Goal: Check status: Check status

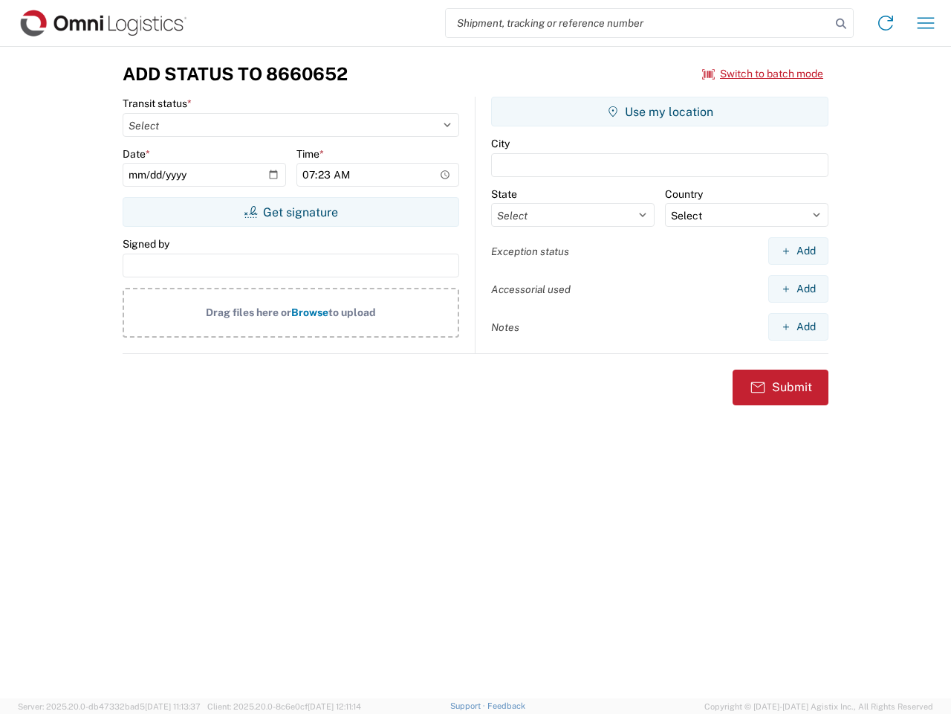
click at [638, 23] on input "search" at bounding box center [638, 23] width 385 height 28
click at [841, 24] on icon at bounding box center [841, 23] width 21 height 21
click at [886, 23] on icon at bounding box center [886, 23] width 24 height 24
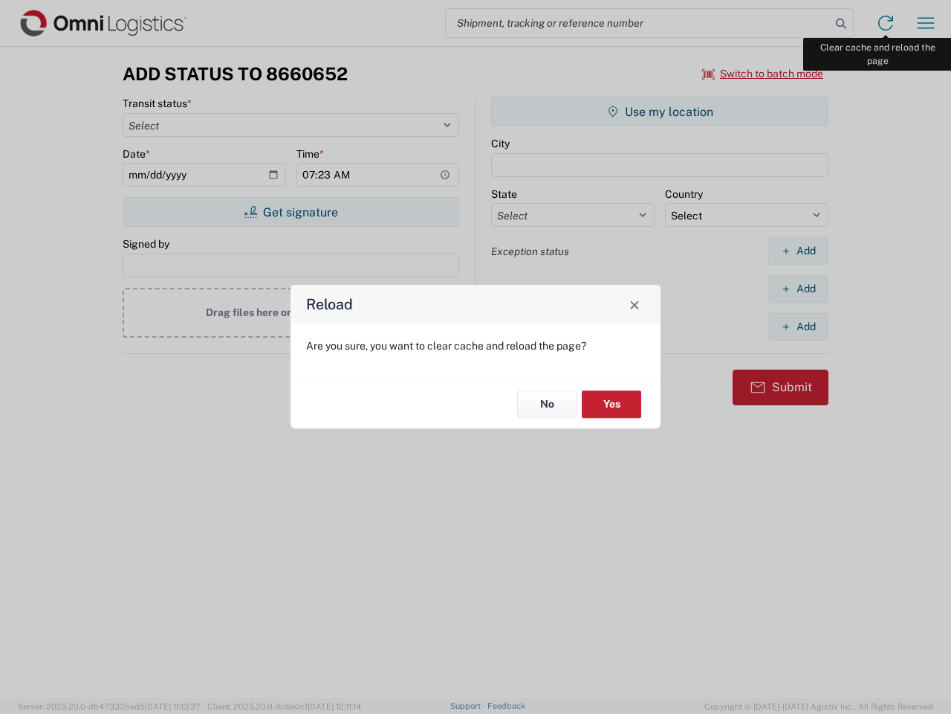
click at [926, 23] on div "Reload Are you sure, you want to clear cache and reload the page? No Yes" at bounding box center [475, 357] width 951 height 714
click at [763, 74] on div "Reload Are you sure, you want to clear cache and reload the page? No Yes" at bounding box center [475, 357] width 951 height 714
click at [291, 212] on div "Reload Are you sure, you want to clear cache and reload the page? No Yes" at bounding box center [475, 357] width 951 height 714
click at [660, 111] on div "Reload Are you sure, you want to clear cache and reload the page? No Yes" at bounding box center [475, 357] width 951 height 714
click at [798, 250] on div "Reload Are you sure, you want to clear cache and reload the page? No Yes" at bounding box center [475, 357] width 951 height 714
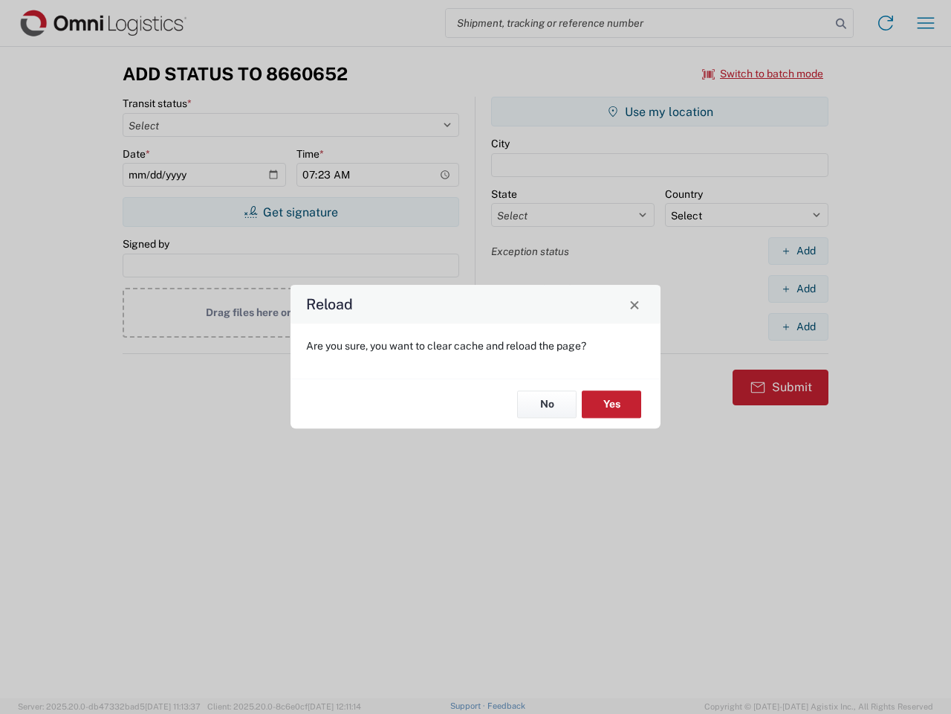
click at [798, 288] on div "Reload Are you sure, you want to clear cache and reload the page? No Yes" at bounding box center [475, 357] width 951 height 714
click at [798, 326] on div "Reload Are you sure, you want to clear cache and reload the page? No Yes" at bounding box center [475, 357] width 951 height 714
